Goal: Task Accomplishment & Management: Manage account settings

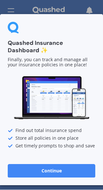
click at [77, 174] on button "Continue" at bounding box center [51, 171] width 87 height 13
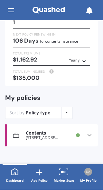
scroll to position [40, 0]
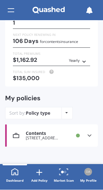
click at [89, 135] on icon at bounding box center [89, 136] width 6 height 6
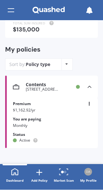
scroll to position [89, 0]
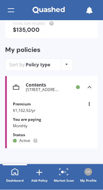
click at [97, 124] on div "Contents [STREET_ADDRESS] Provider Renewal date [DATE] Premium $1,162.92/yr You…" at bounding box center [51, 124] width 92 height 50
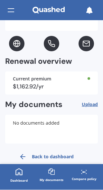
scroll to position [261, 0]
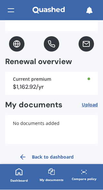
click at [16, 166] on link "Dashboard" at bounding box center [19, 176] width 32 height 23
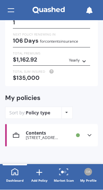
scroll to position [40, 0]
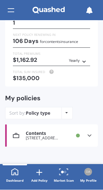
click at [89, 134] on icon at bounding box center [89, 136] width 6 height 6
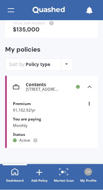
scroll to position [89, 0]
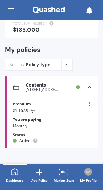
click at [14, 169] on icon at bounding box center [14, 172] width 7 height 7
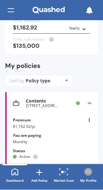
scroll to position [71, 0]
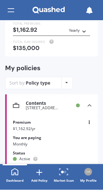
click at [89, 82] on div "My policies Sort by: Policy type Policy type Alphabetical Date added Renewing n…" at bounding box center [51, 79] width 92 height 30
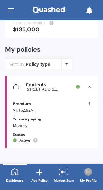
scroll to position [89, 0]
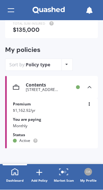
click at [90, 173] on img at bounding box center [88, 172] width 8 height 8
